Goal: Communication & Community: Participate in discussion

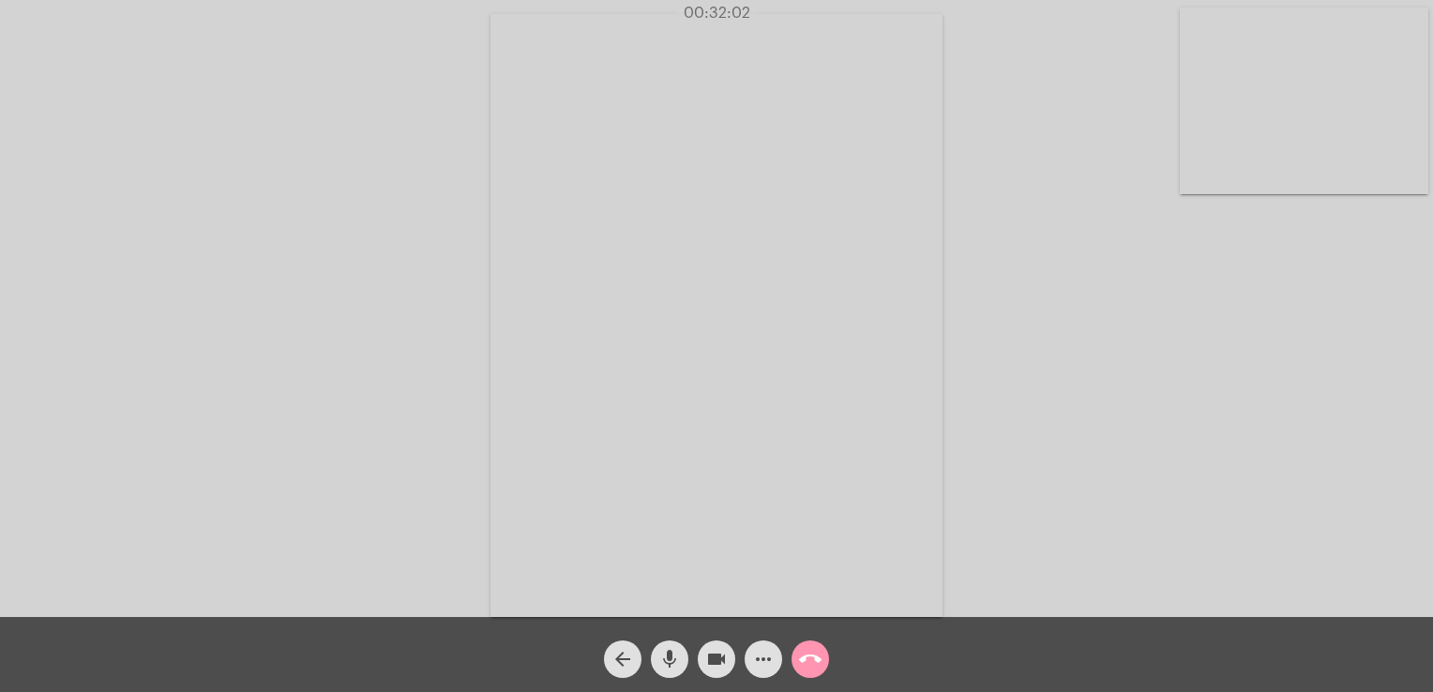
click at [676, 656] on mat-icon "mic" at bounding box center [669, 659] width 23 height 23
click at [676, 656] on mat-icon "mic_off" at bounding box center [669, 659] width 23 height 23
click at [676, 656] on mat-icon "mic" at bounding box center [669, 659] width 23 height 23
click at [676, 656] on mat-icon "mic_off" at bounding box center [669, 659] width 23 height 23
click at [810, 645] on span "call_end" at bounding box center [810, 659] width 23 height 38
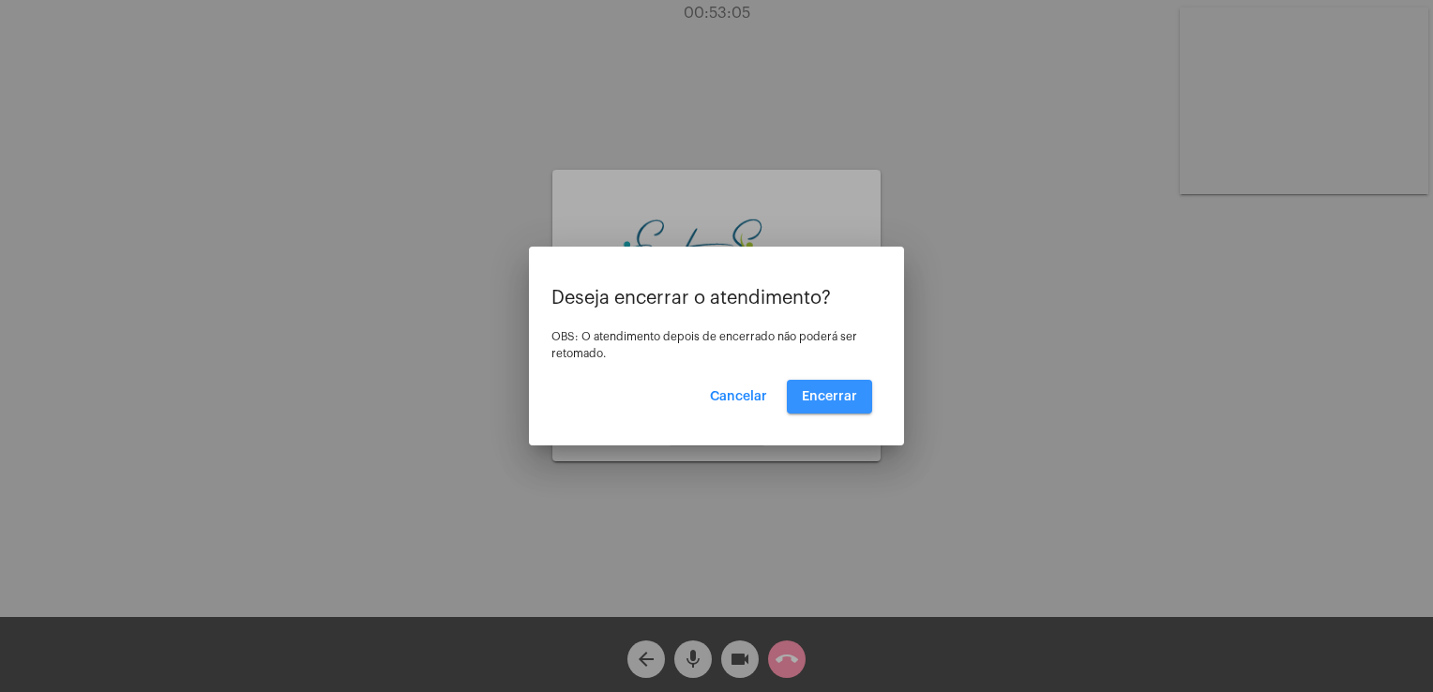
click at [863, 386] on button "Encerrar" at bounding box center [829, 397] width 85 height 34
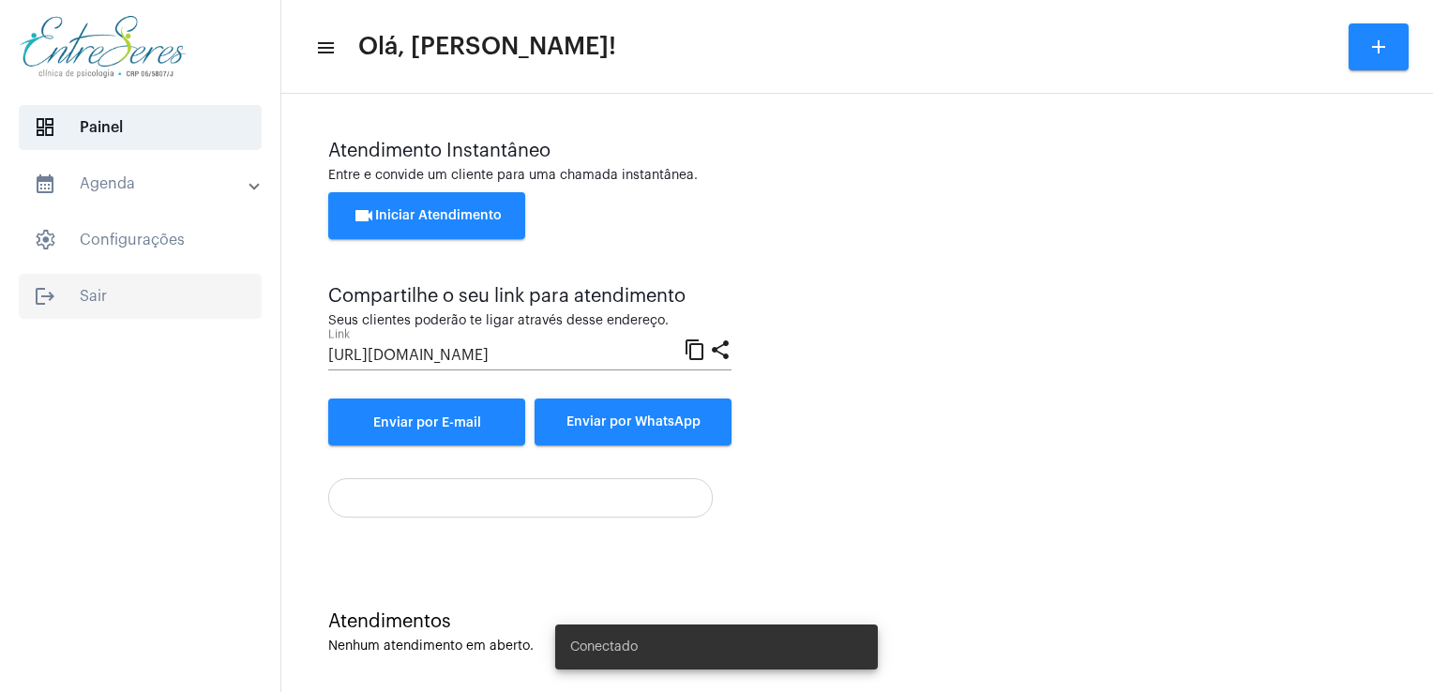
click at [149, 309] on span "logout Sair" at bounding box center [140, 296] width 243 height 45
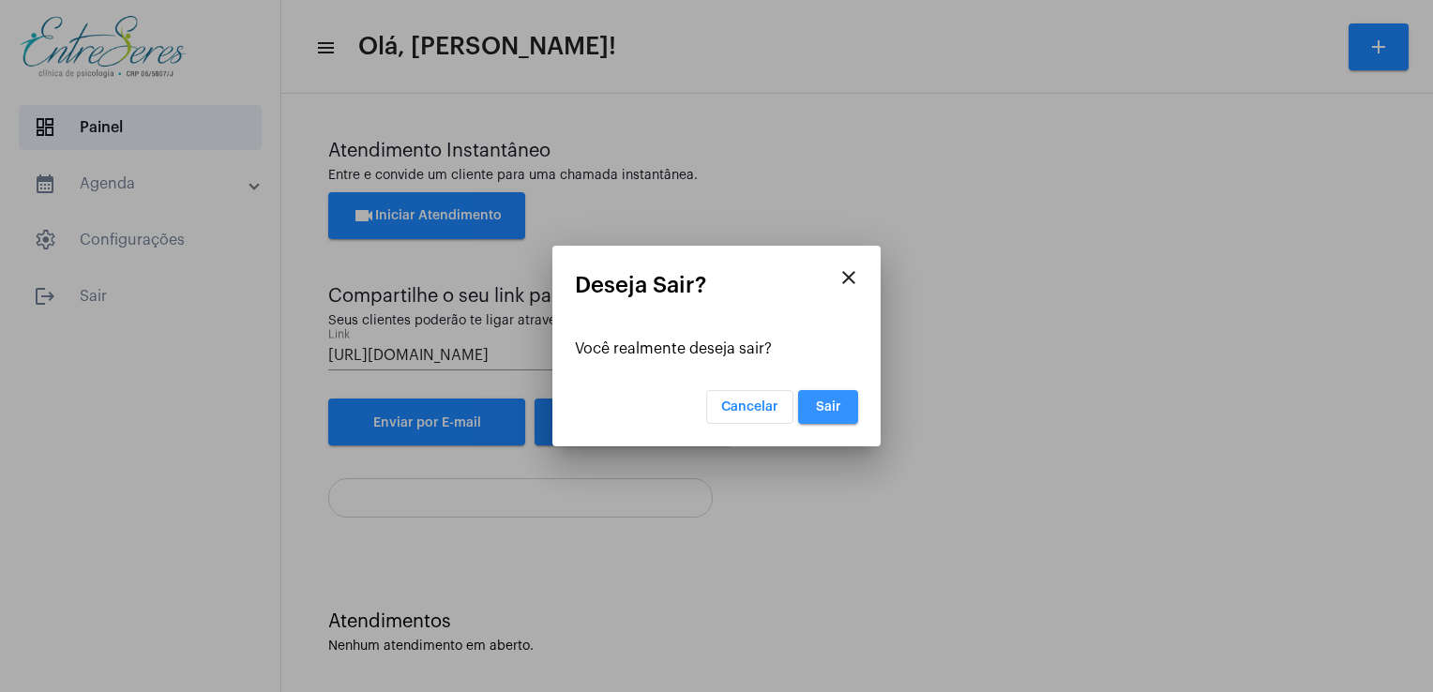
click at [841, 412] on button "Sair" at bounding box center [828, 407] width 60 height 34
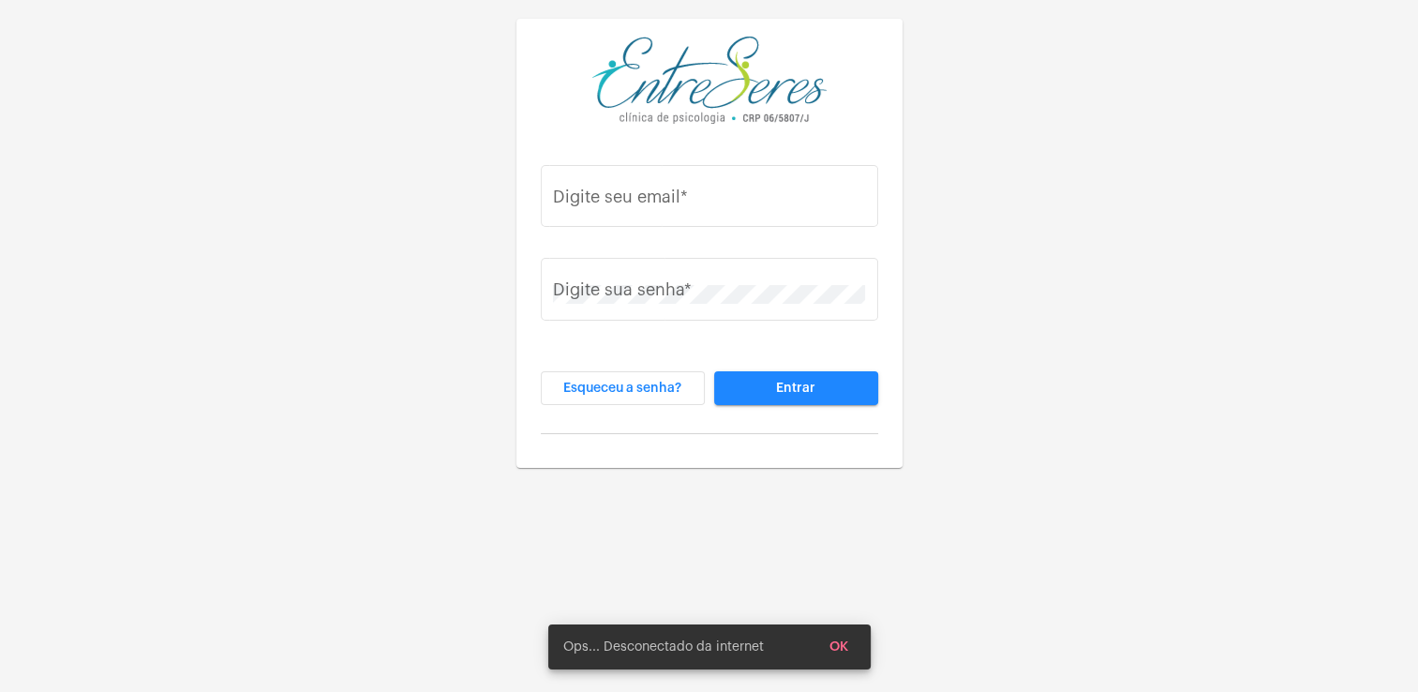
type input "[PERSON_NAME][EMAIL_ADDRESS][DOMAIN_NAME]"
